Goal: Task Accomplishment & Management: Complete application form

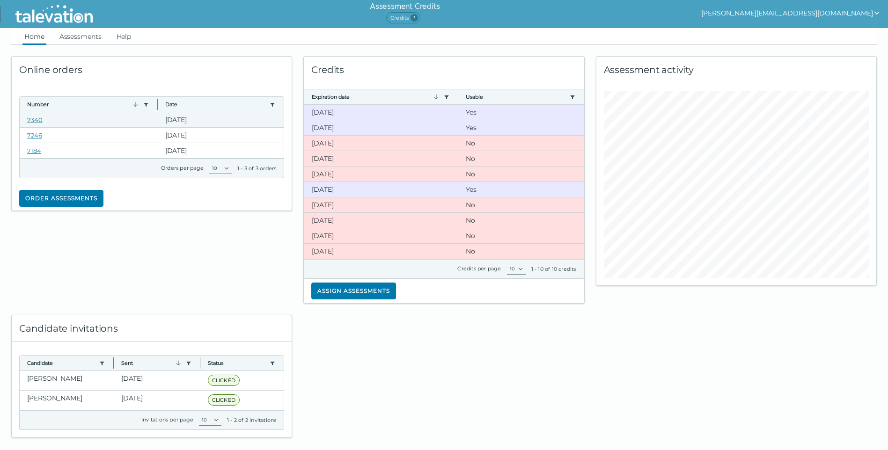
click at [31, 119] on link "7340" at bounding box center [34, 119] width 15 height 7
click at [32, 120] on link "7340" at bounding box center [34, 119] width 15 height 7
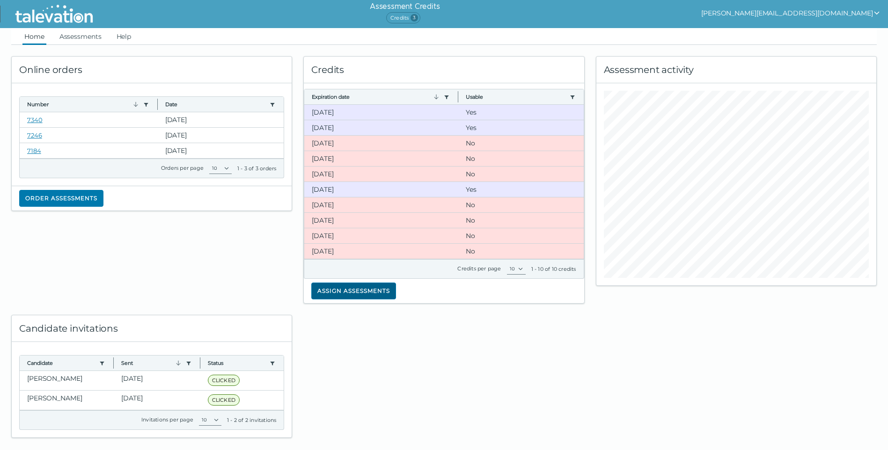
click at [376, 295] on button "Assign assessments" at bounding box center [353, 291] width 85 height 17
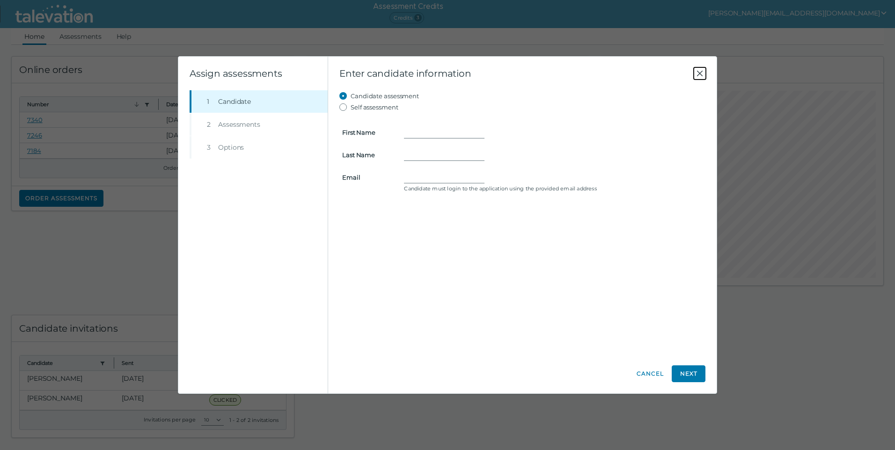
click at [434, 72] on icon "Close" at bounding box center [699, 73] width 11 height 11
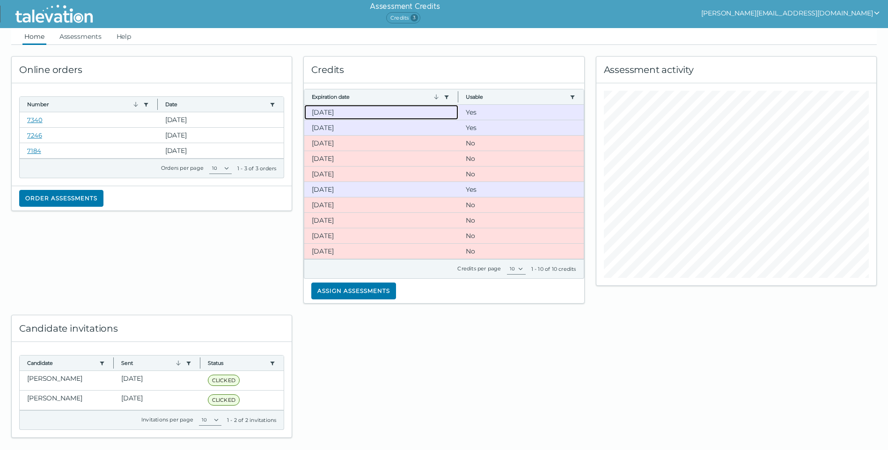
click at [326, 110] on clr-dg-cell "[DATE]" at bounding box center [381, 112] width 154 height 15
click at [323, 125] on clr-dg-cell "[DATE]" at bounding box center [381, 127] width 154 height 15
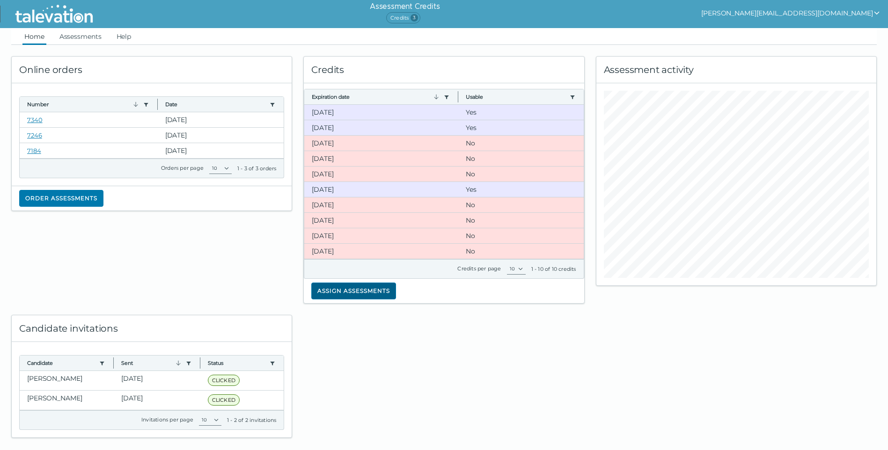
click at [326, 292] on button "Assign assessments" at bounding box center [353, 291] width 85 height 17
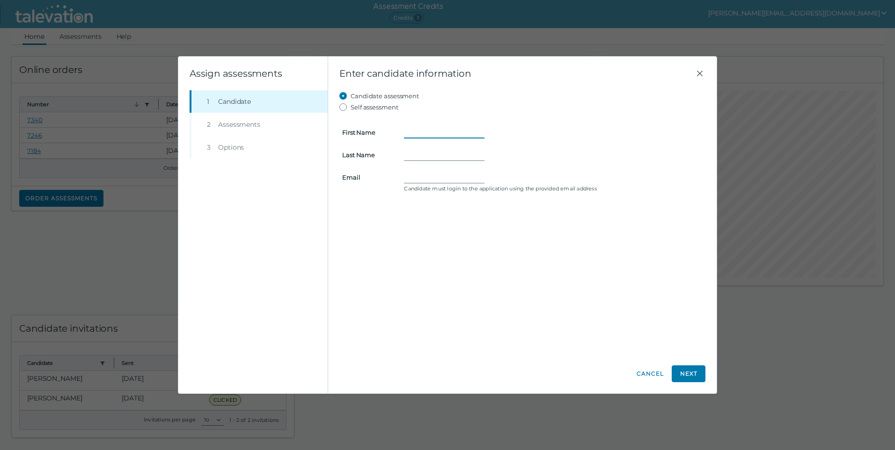
click at [418, 135] on input "First Name" at bounding box center [444, 132] width 80 height 11
type input "Elizabeth"
type input "B"
type input "Gurley"
click at [414, 178] on input "Lqurley33@gmail.com" at bounding box center [444, 177] width 80 height 11
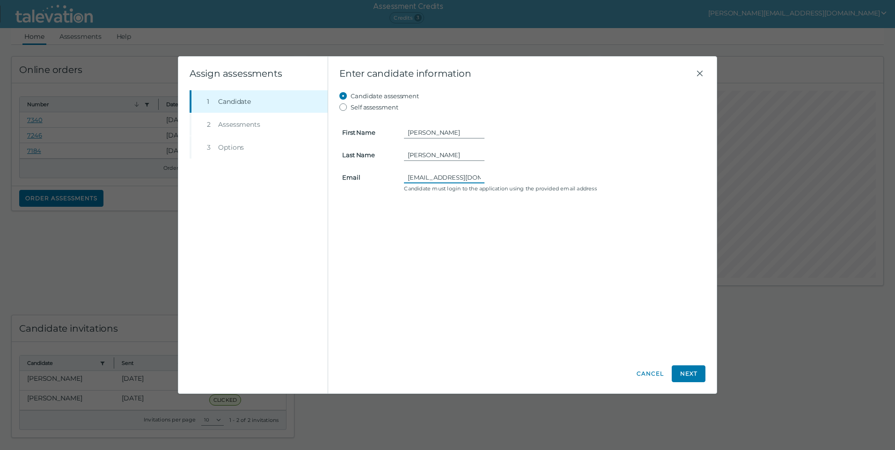
click at [434, 176] on input "Lgurley33@gmail.com" at bounding box center [444, 177] width 80 height 11
type input "Lgurley33@gmail.com"
click at [434, 378] on button "Next" at bounding box center [689, 373] width 34 height 17
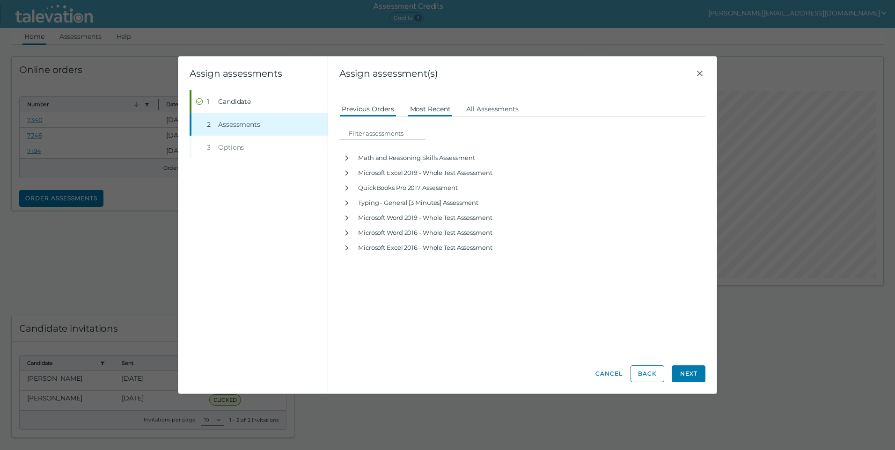
click at [431, 104] on button "Most Recent" at bounding box center [430, 108] width 45 height 17
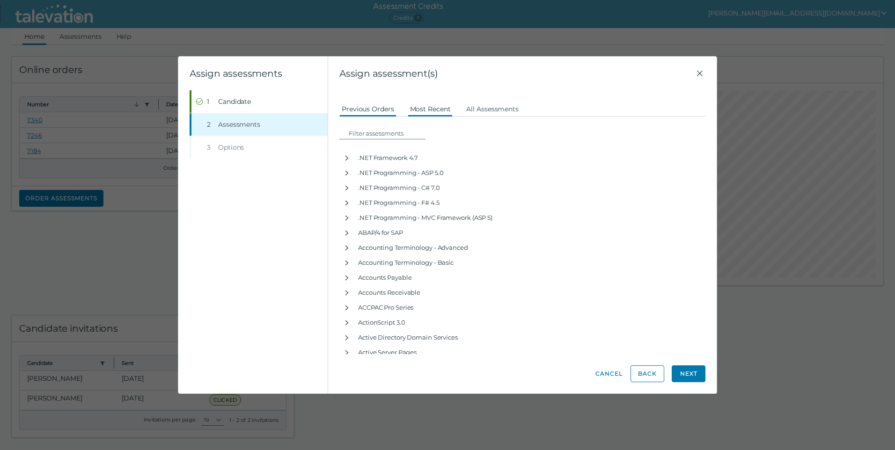
click at [355, 111] on button "Previous Orders" at bounding box center [367, 108] width 57 height 17
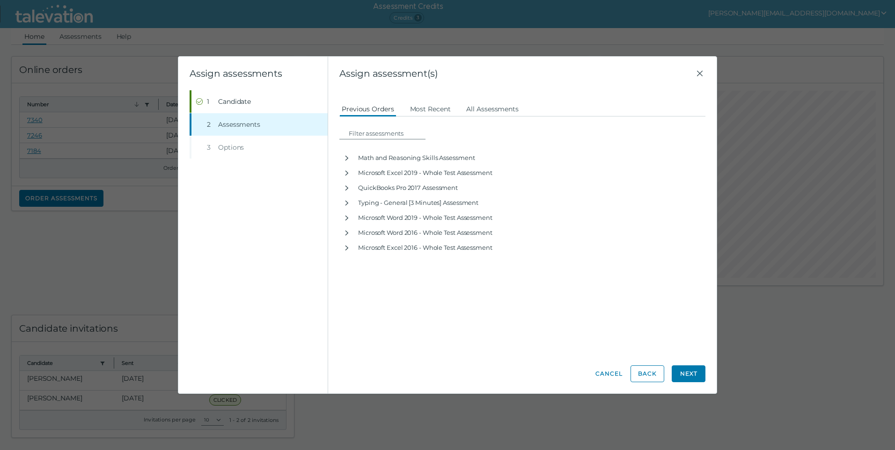
click at [243, 145] on li "Step 3 Options" at bounding box center [259, 147] width 138 height 22
click at [234, 148] on li "Step 3 Options" at bounding box center [259, 147] width 138 height 22
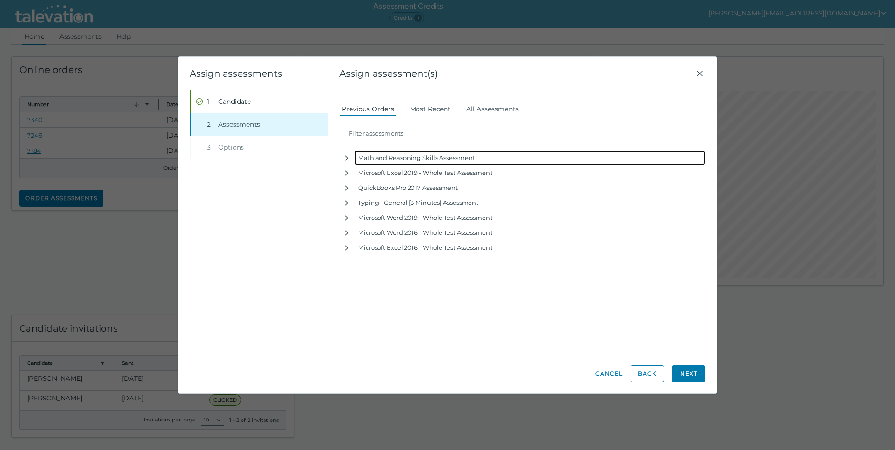
click at [363, 157] on div "Math and Reasoning Skills Assessment" at bounding box center [529, 157] width 351 height 15
click at [346, 160] on icon "button" at bounding box center [346, 157] width 7 height 7
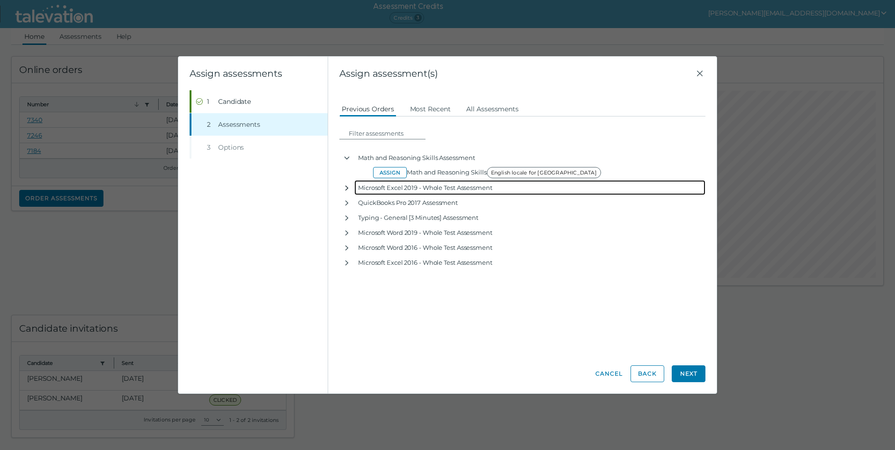
click at [345, 188] on icon "button" at bounding box center [346, 187] width 7 height 7
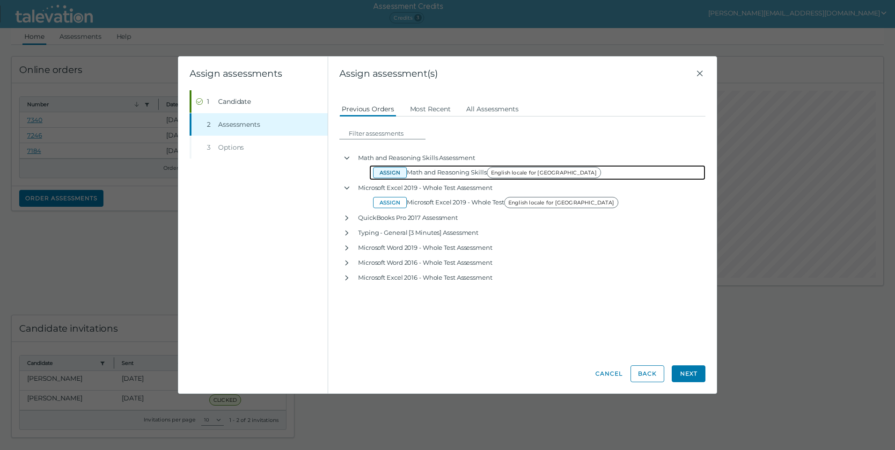
click at [398, 174] on button "Assign" at bounding box center [390, 172] width 34 height 11
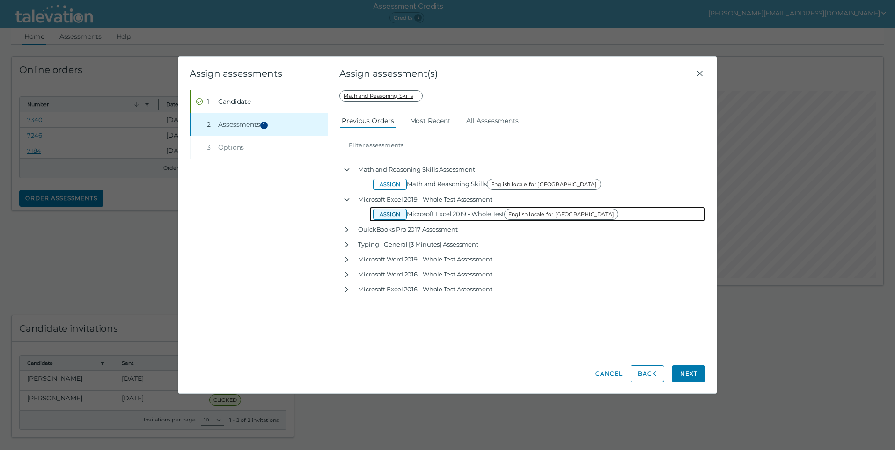
click at [388, 215] on button "Assign" at bounding box center [390, 214] width 34 height 11
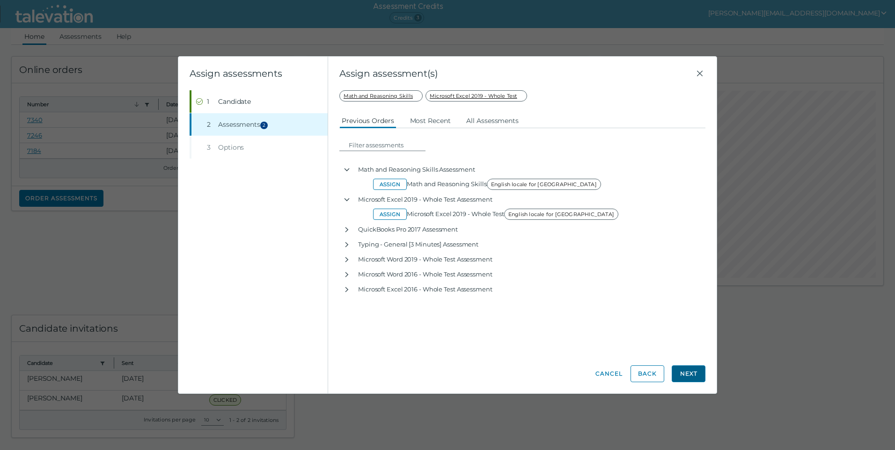
click at [434, 373] on button "Next" at bounding box center [689, 373] width 34 height 17
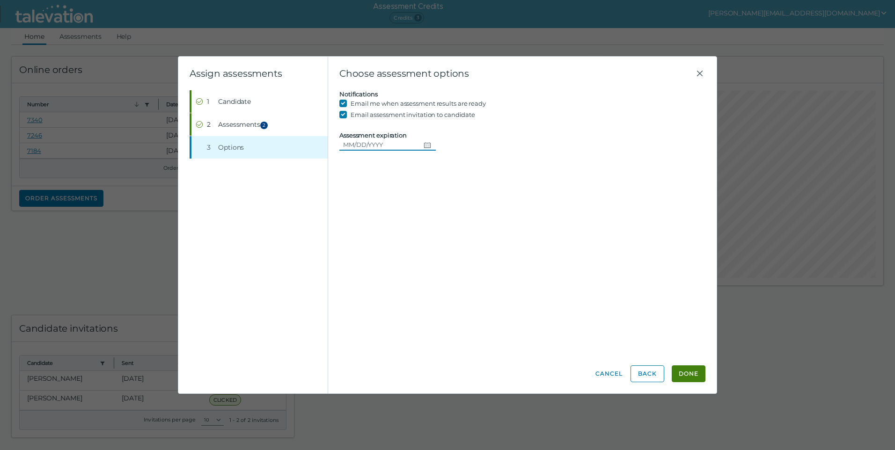
click at [355, 144] on input "Assessment expiration" at bounding box center [379, 144] width 80 height 11
type input "09/15/2025"
click at [434, 376] on button "Done" at bounding box center [689, 373] width 34 height 17
